Goal: Check status: Check status

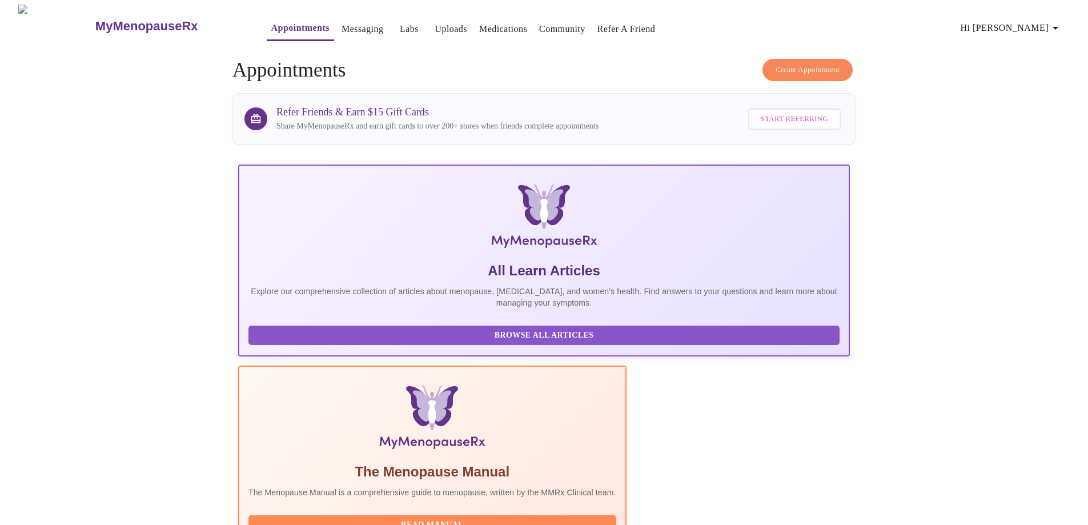
click at [342, 25] on link "Messaging" at bounding box center [363, 29] width 42 height 16
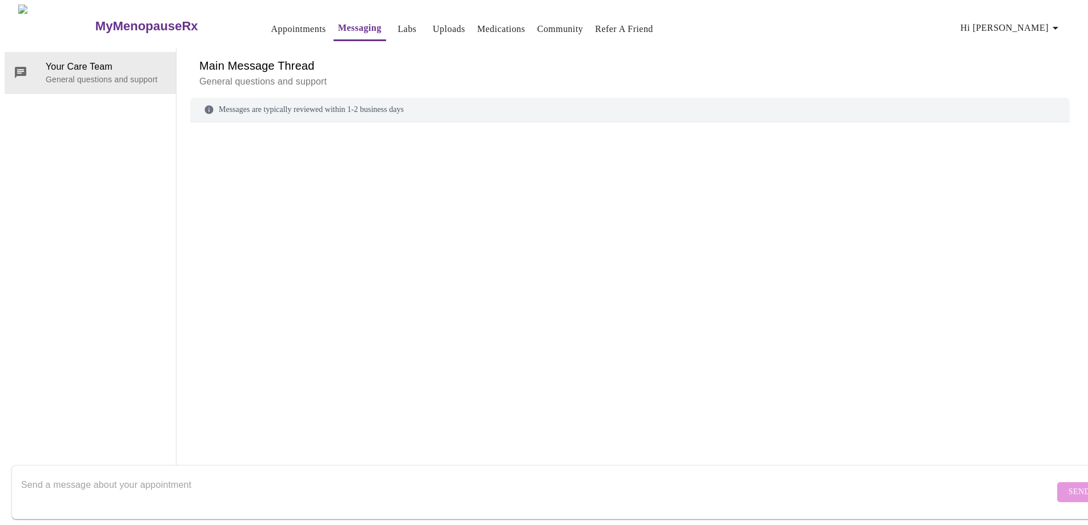
scroll to position [43, 0]
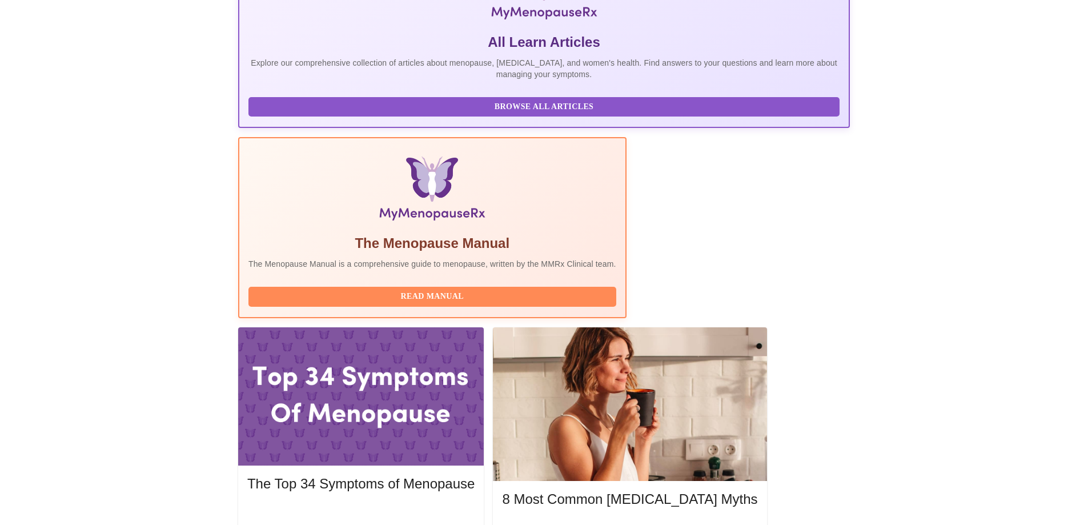
scroll to position [230, 0]
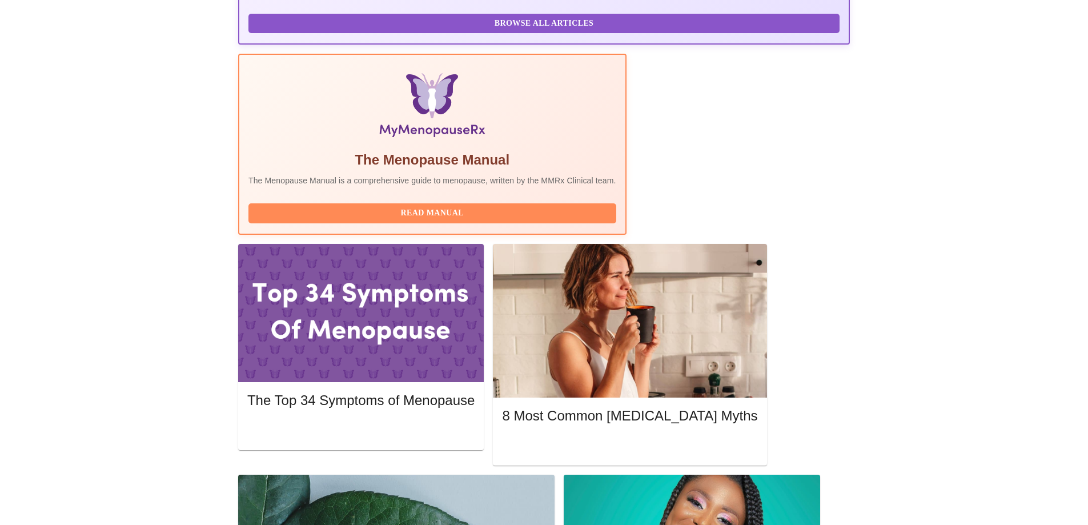
scroll to position [332, 0]
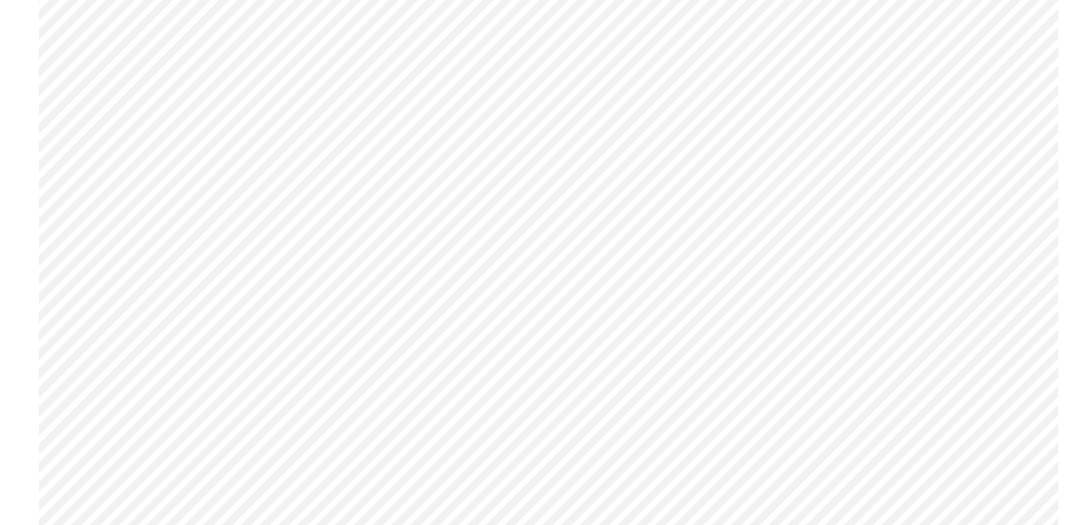
scroll to position [3256, 0]
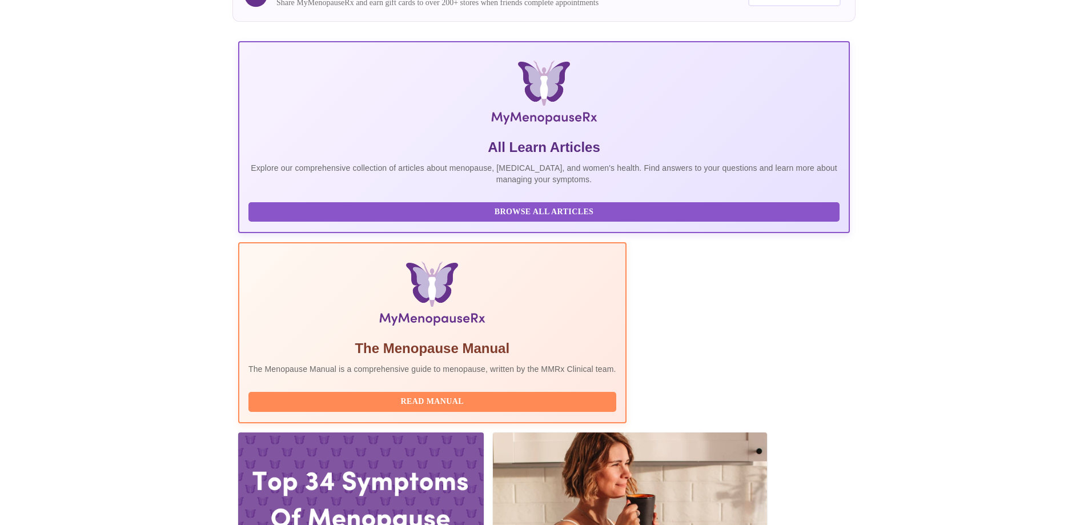
scroll to position [230, 0]
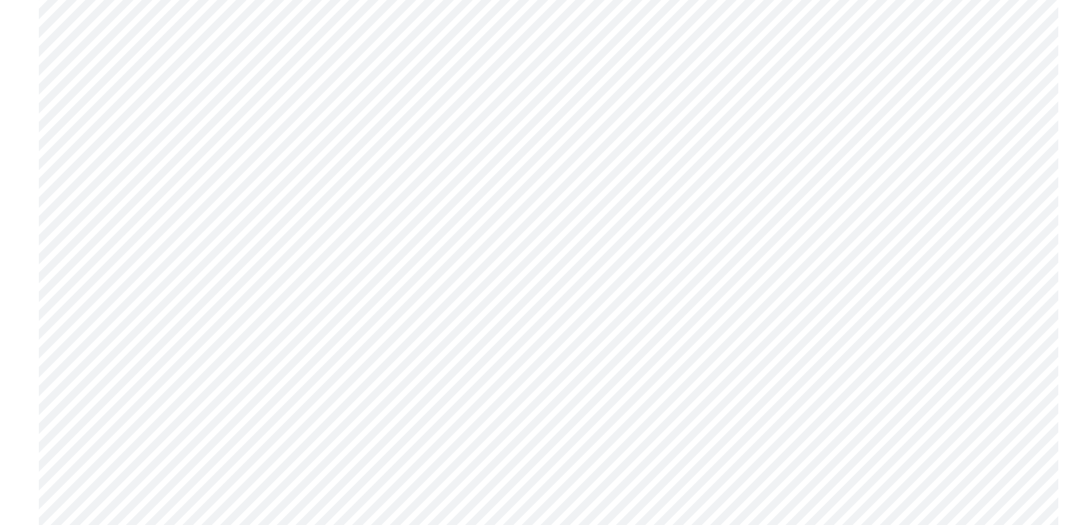
scroll to position [2514, 0]
